Goal: Download file/media

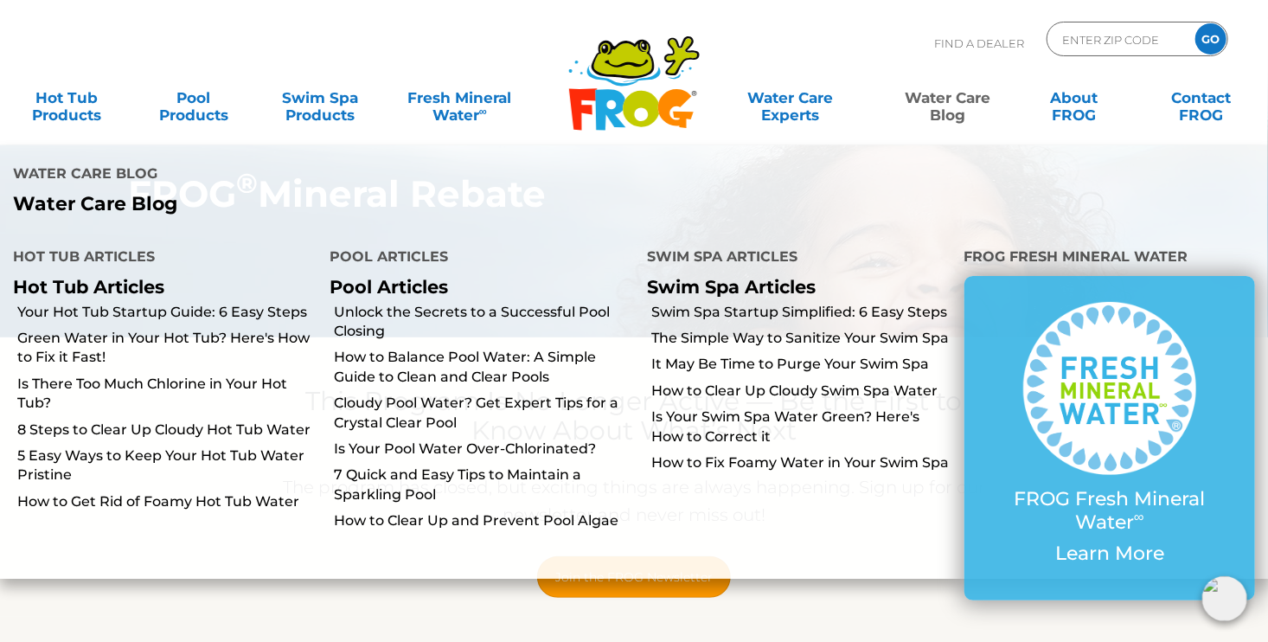
click at [938, 99] on link "Water Care Blog" at bounding box center [948, 97] width 99 height 35
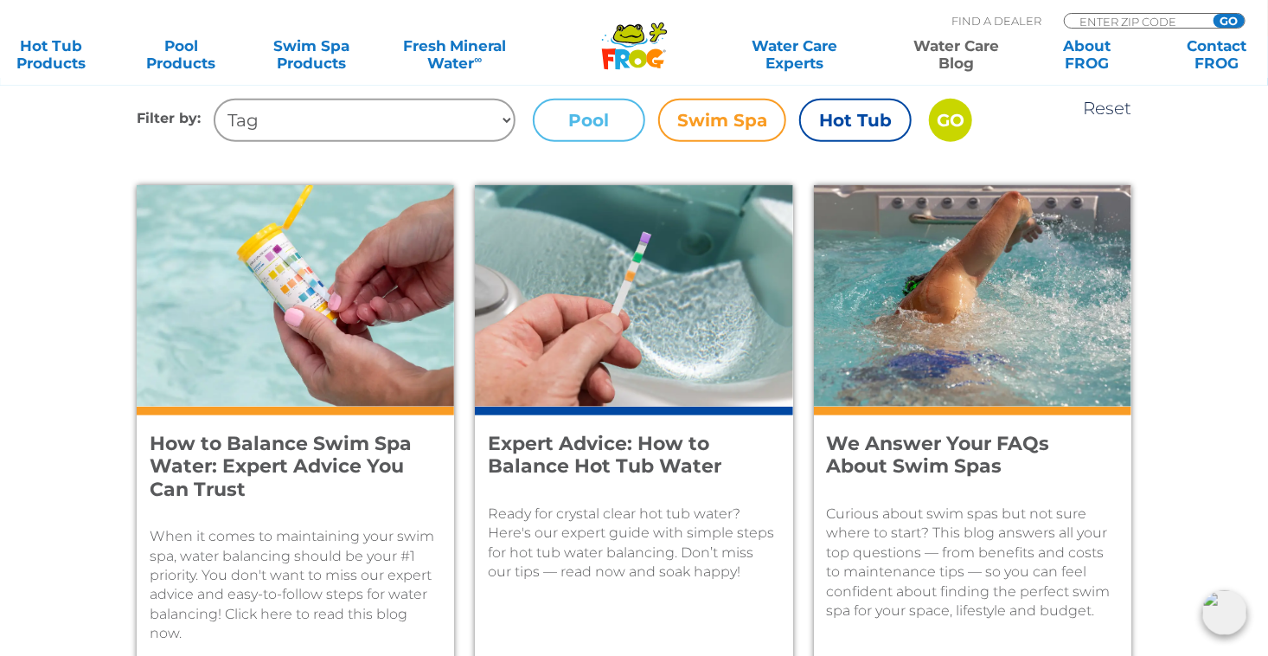
scroll to position [751, 0]
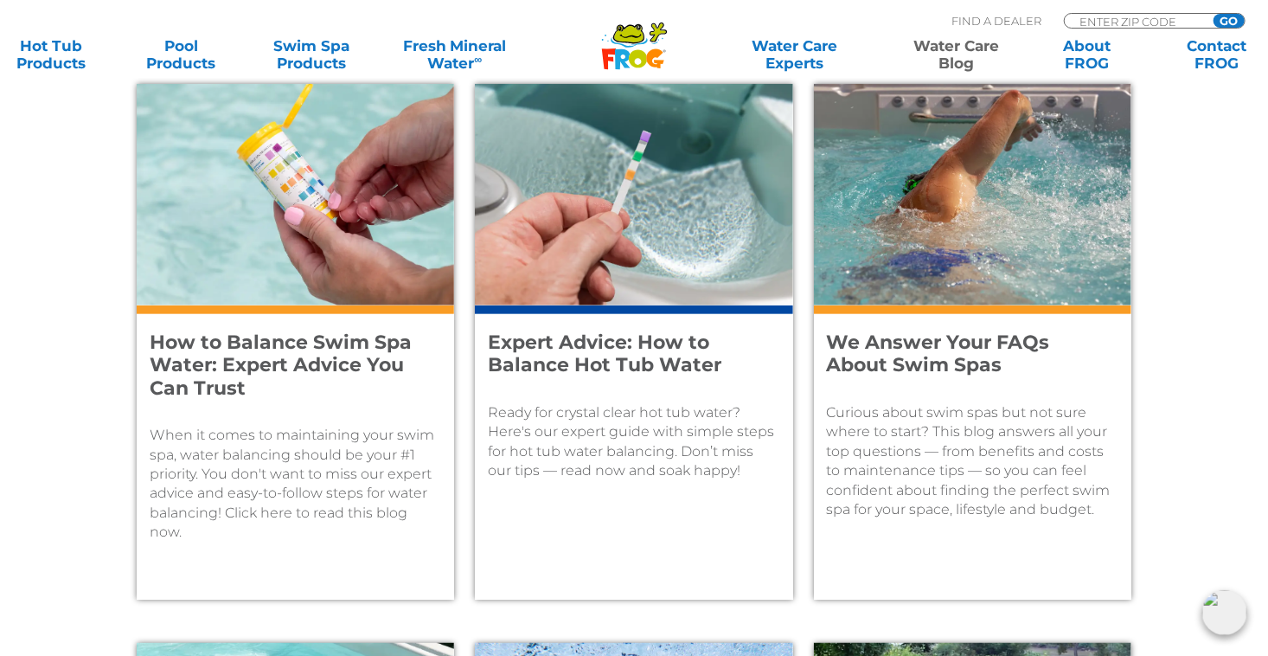
click at [591, 359] on h4 "Expert Advice: How to Balance Hot Tub Water" at bounding box center [622, 354] width 268 height 46
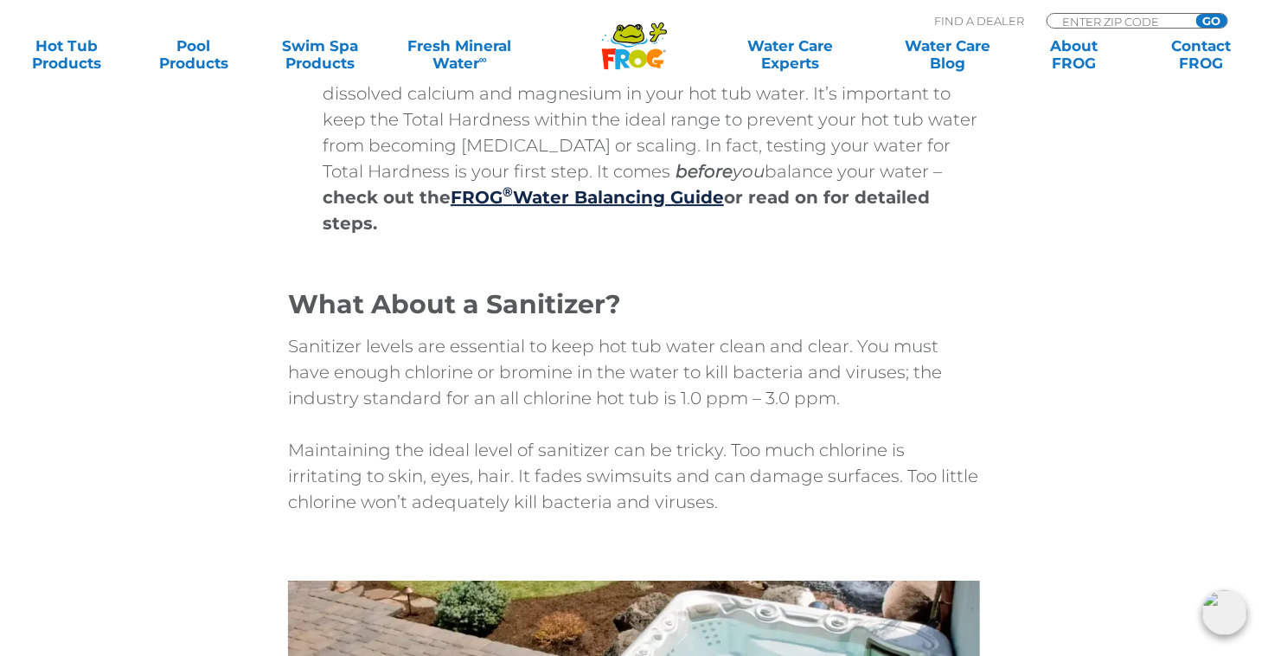
scroll to position [2422, 0]
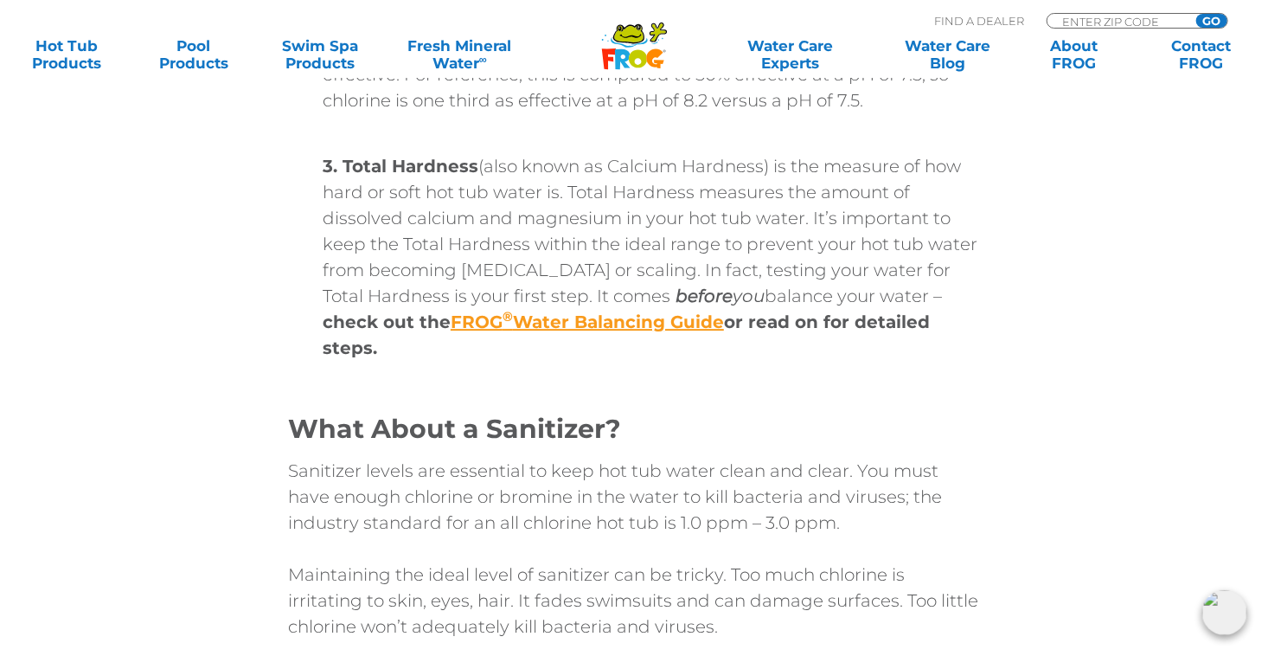
click at [506, 323] on strong "FROG ® Water Balancing Guide" at bounding box center [587, 321] width 273 height 21
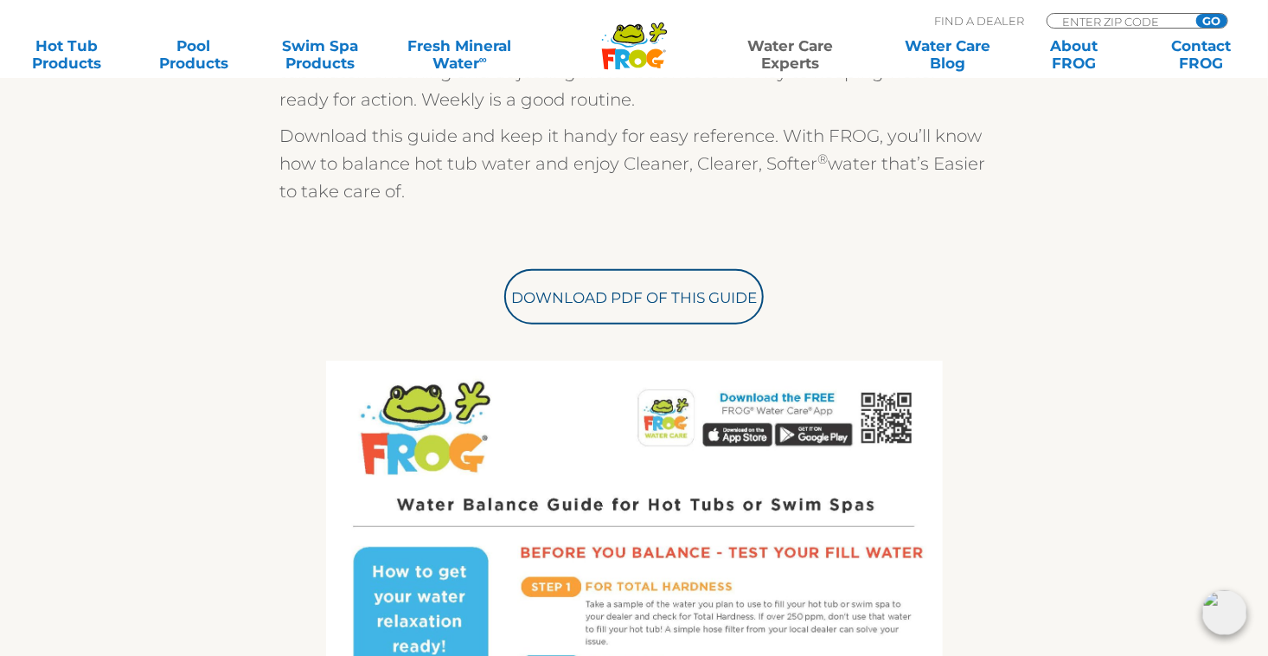
scroll to position [591, 0]
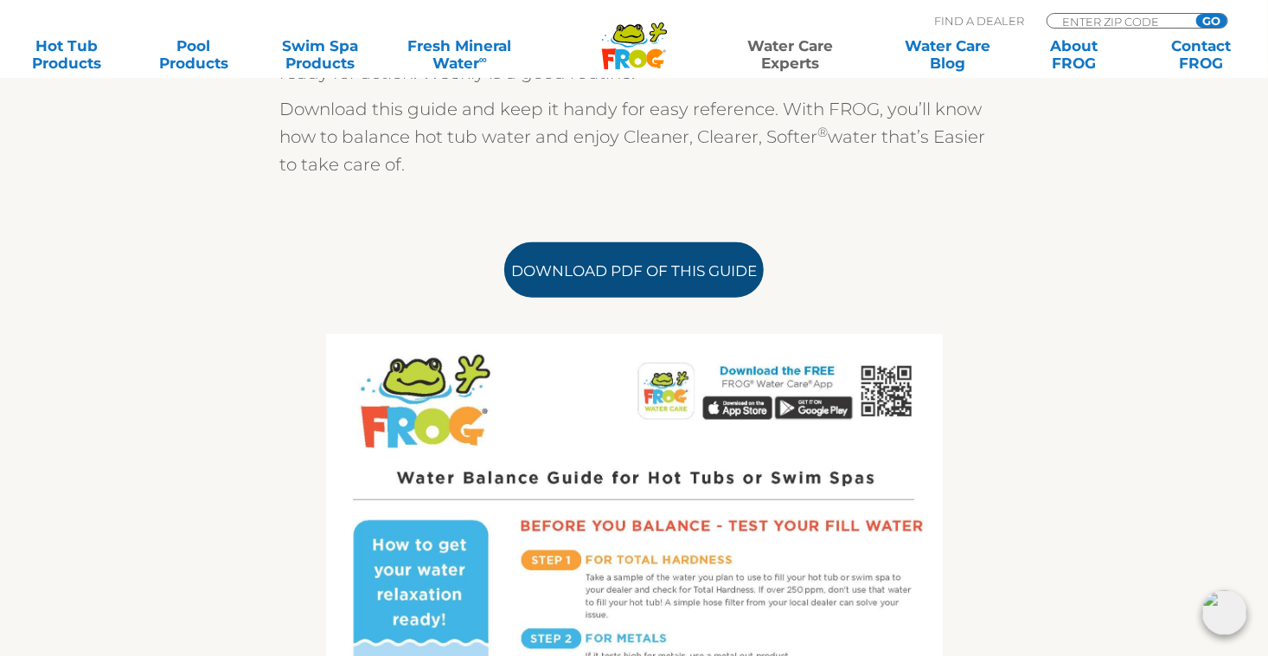
click at [638, 270] on link "Download PDF of this Guide" at bounding box center [633, 269] width 259 height 55
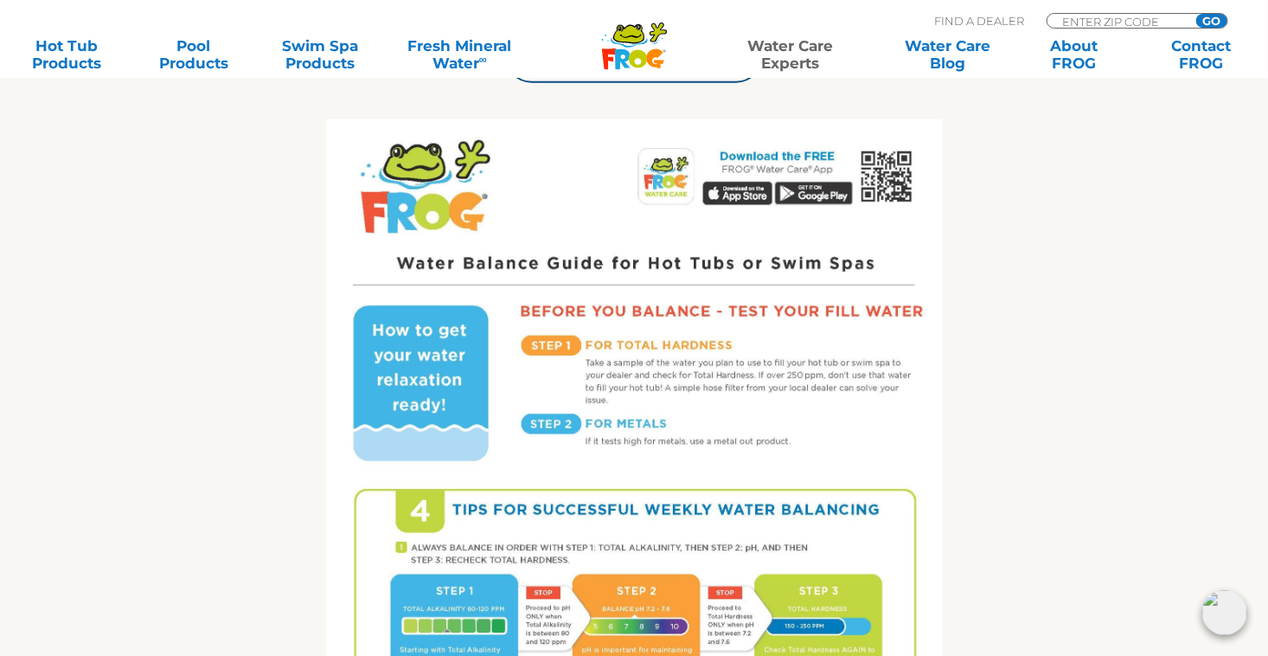
scroll to position [764, 0]
